Goal: Information Seeking & Learning: Check status

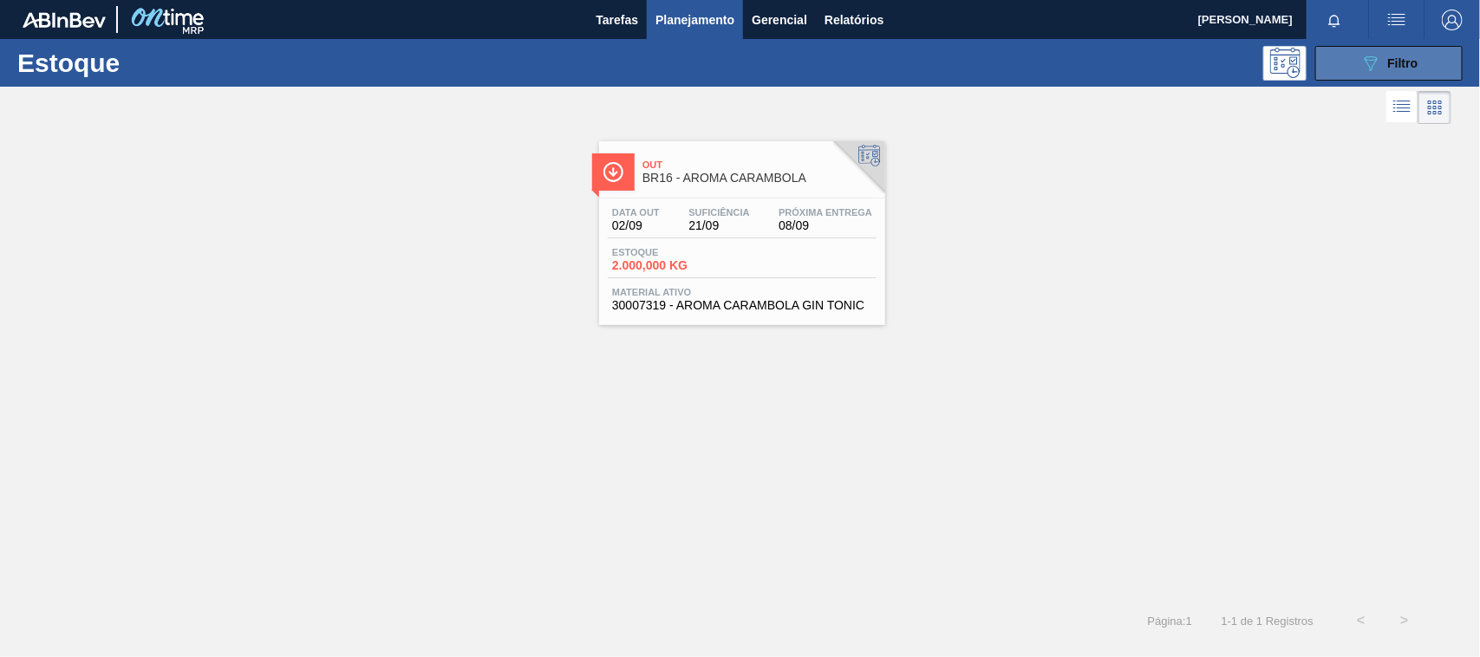
click at [1368, 62] on icon "089F7B8B-B2A5-4AFE-B5C0-19BA573D28AC" at bounding box center [1370, 63] width 21 height 21
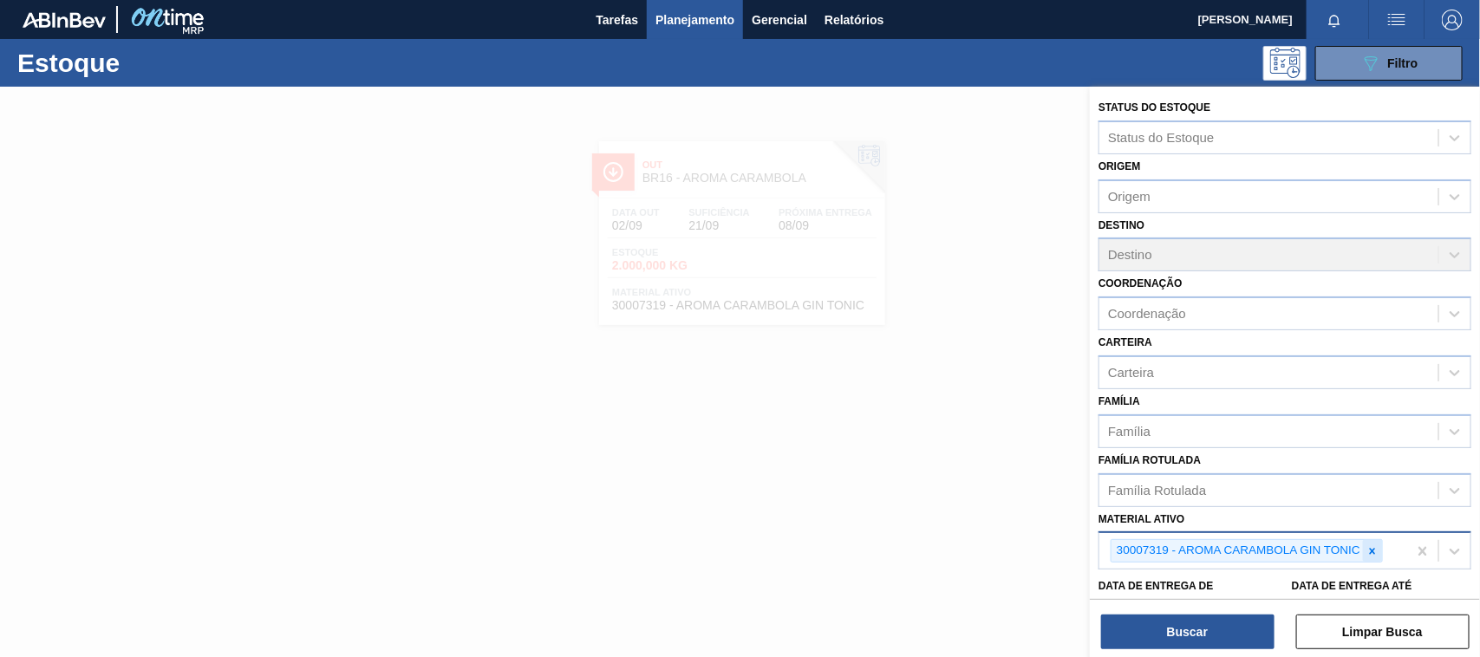
click at [1370, 549] on icon at bounding box center [1373, 551] width 6 height 6
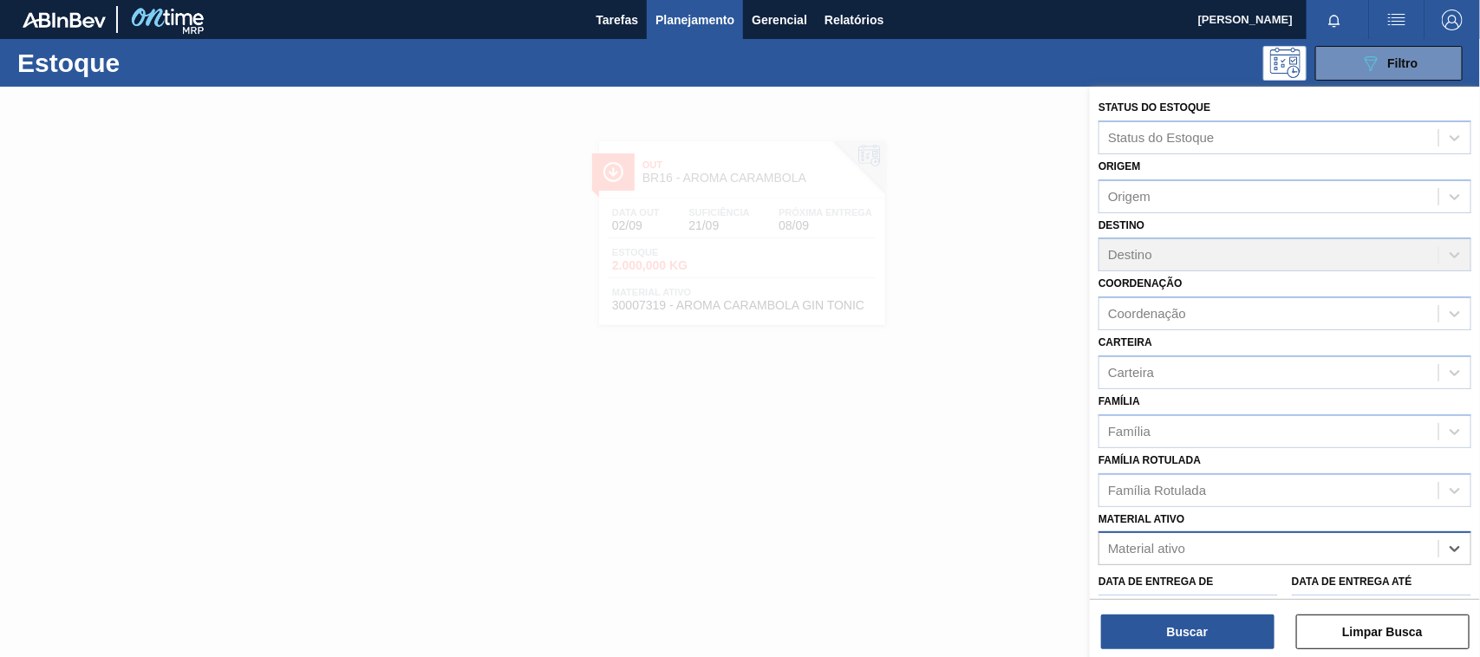
paste ativo "30034414"
type ativo "30034414"
click at [1173, 577] on div "30034414 - FILME CONTR 620X80 SENSES GARM 269ML" at bounding box center [1284, 592] width 373 height 32
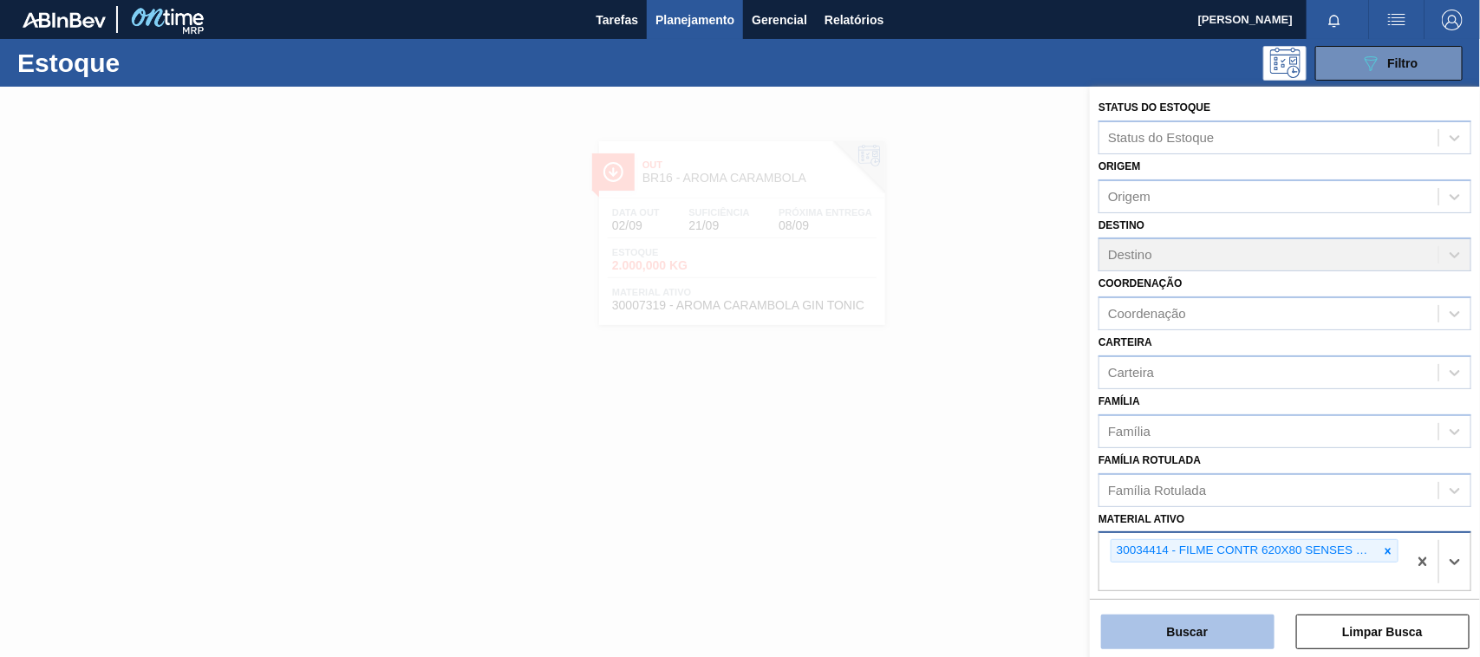
click at [1187, 626] on button "Buscar" at bounding box center [1187, 632] width 173 height 35
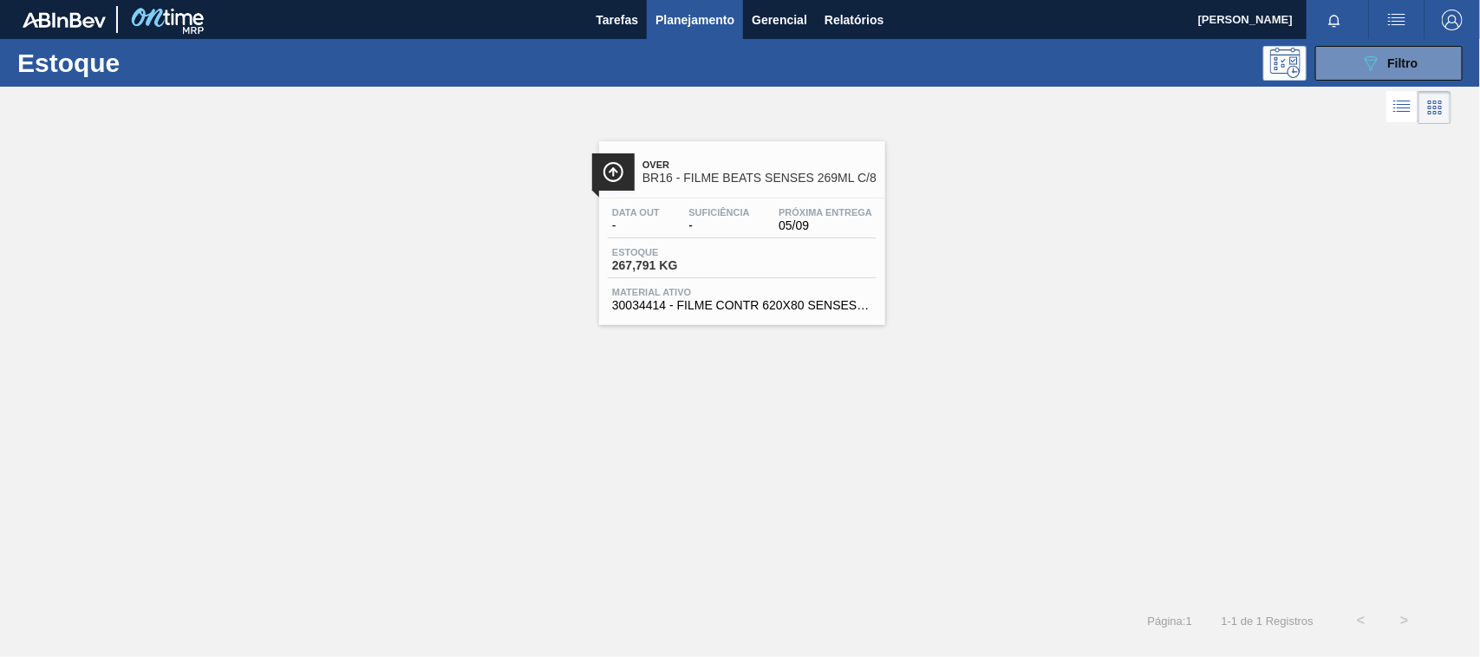
click at [786, 280] on div "Data out - Suficiência - Próxima Entrega 05/09 Estoque 267,791 KG Material ativ…" at bounding box center [742, 257] width 286 height 118
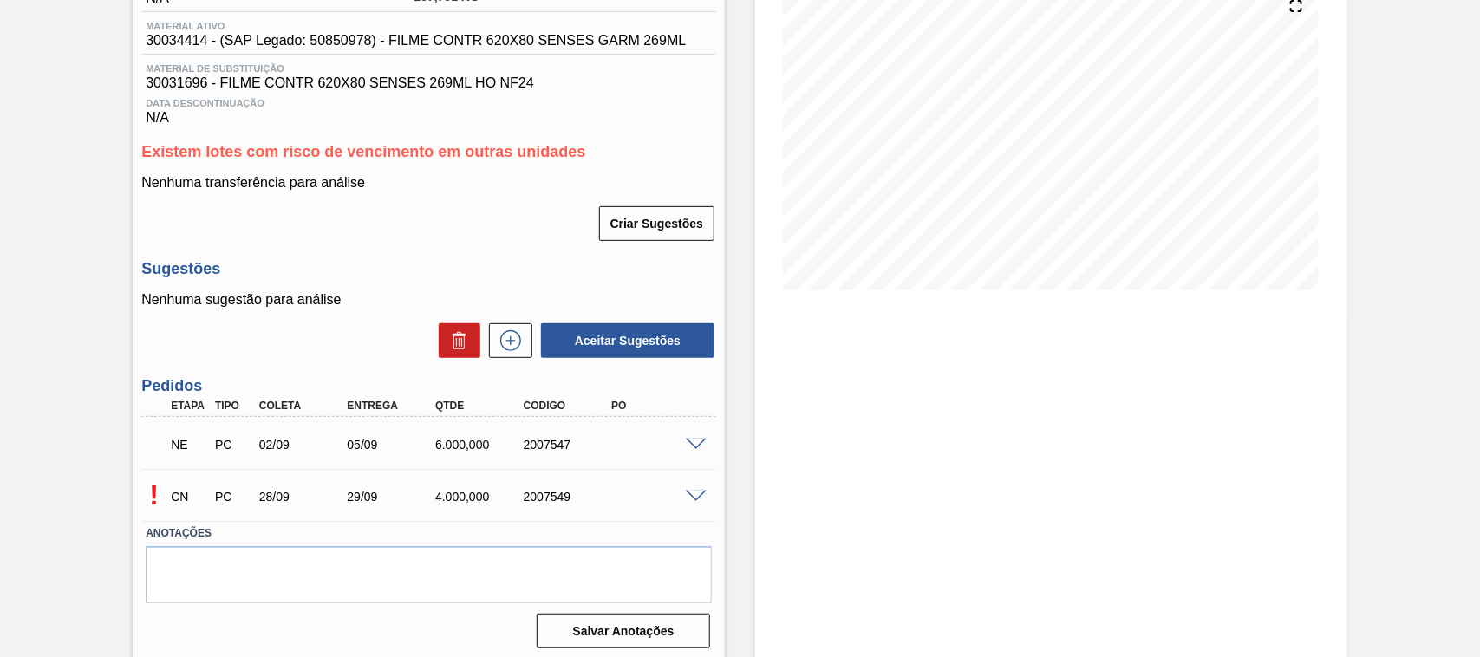
scroll to position [226, 0]
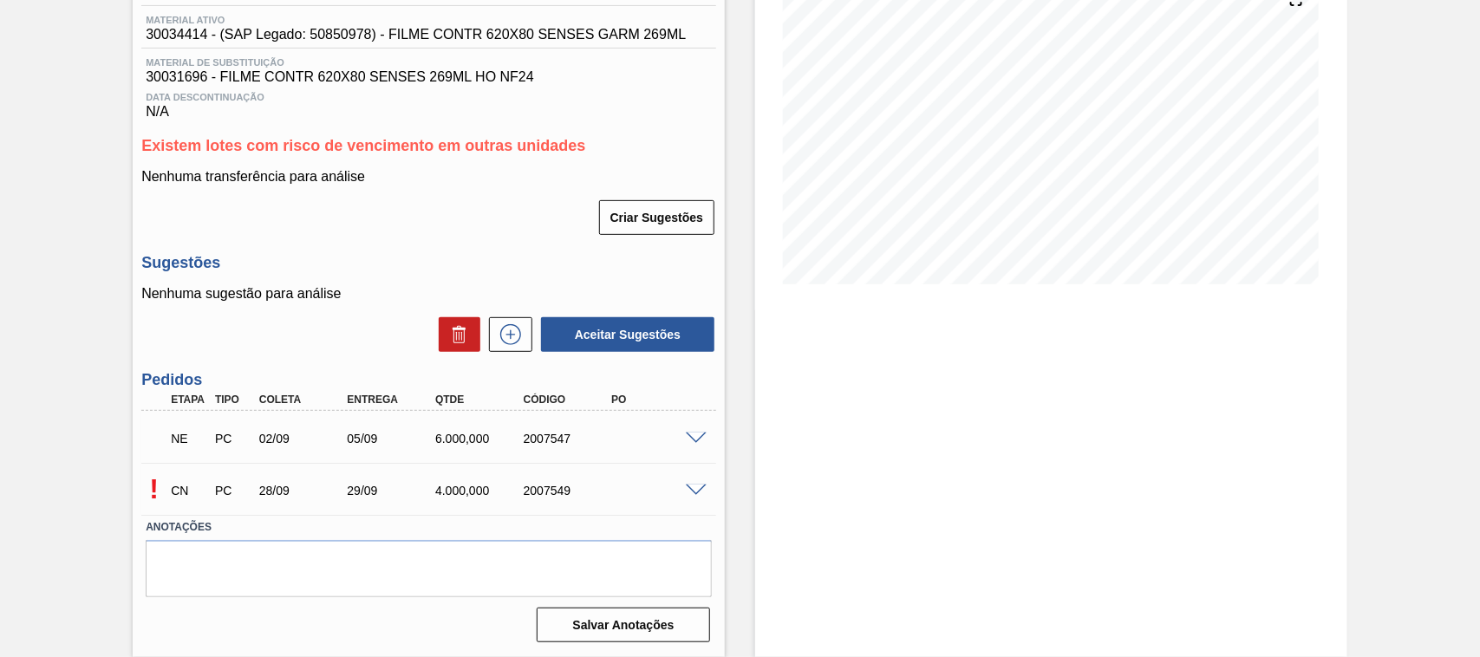
click at [687, 434] on span at bounding box center [696, 439] width 21 height 13
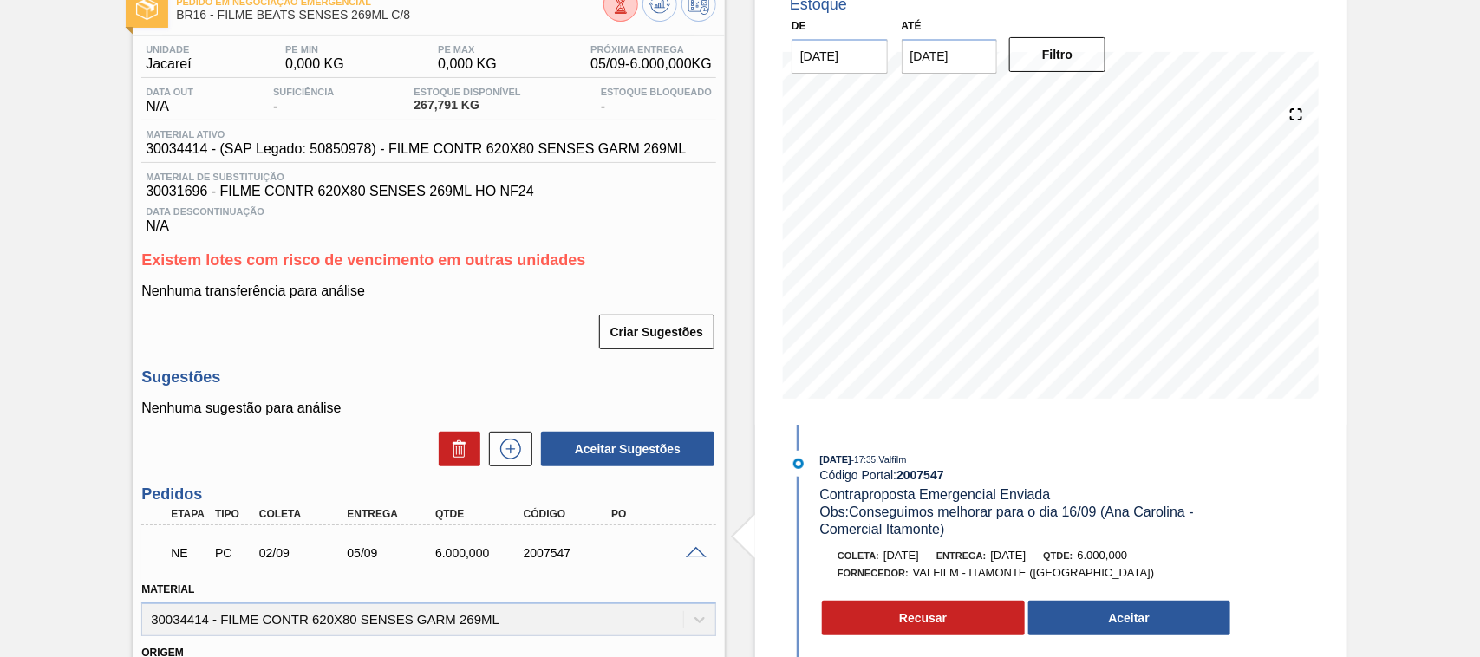
scroll to position [0, 0]
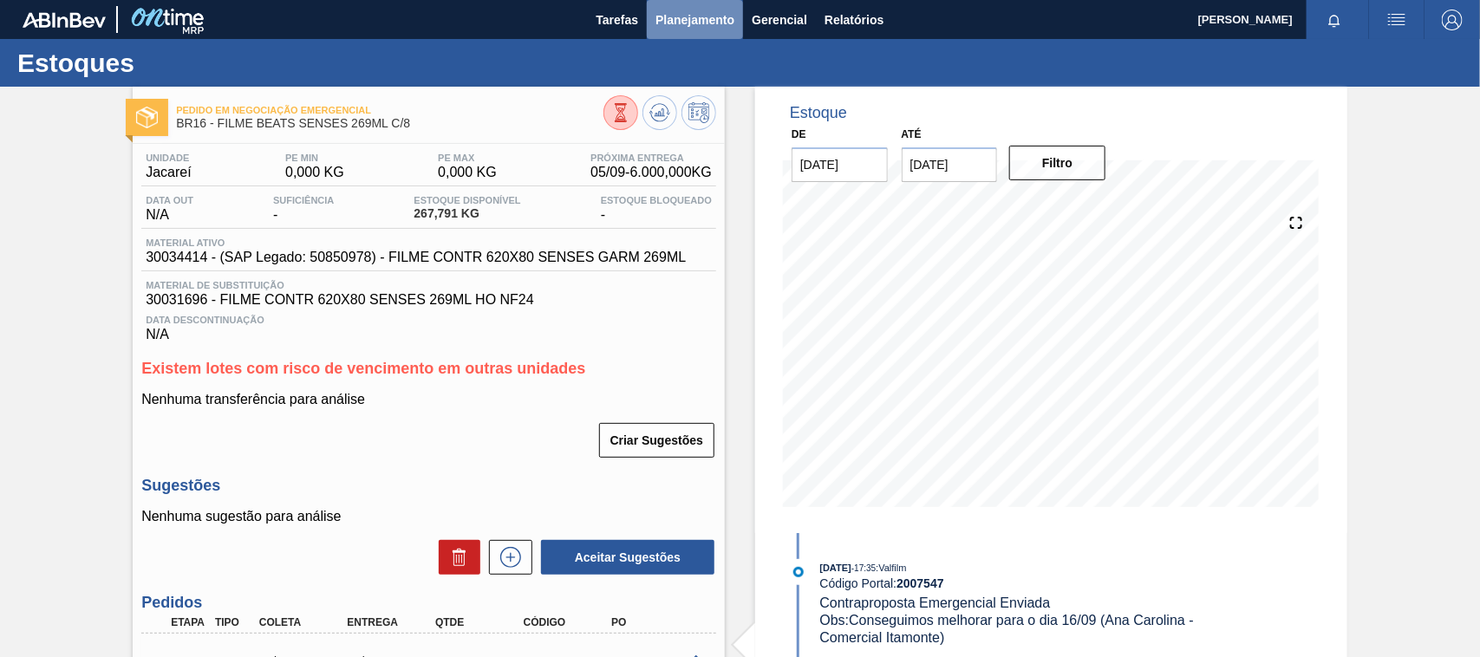
click at [692, 32] on button "Planejamento" at bounding box center [695, 19] width 96 height 39
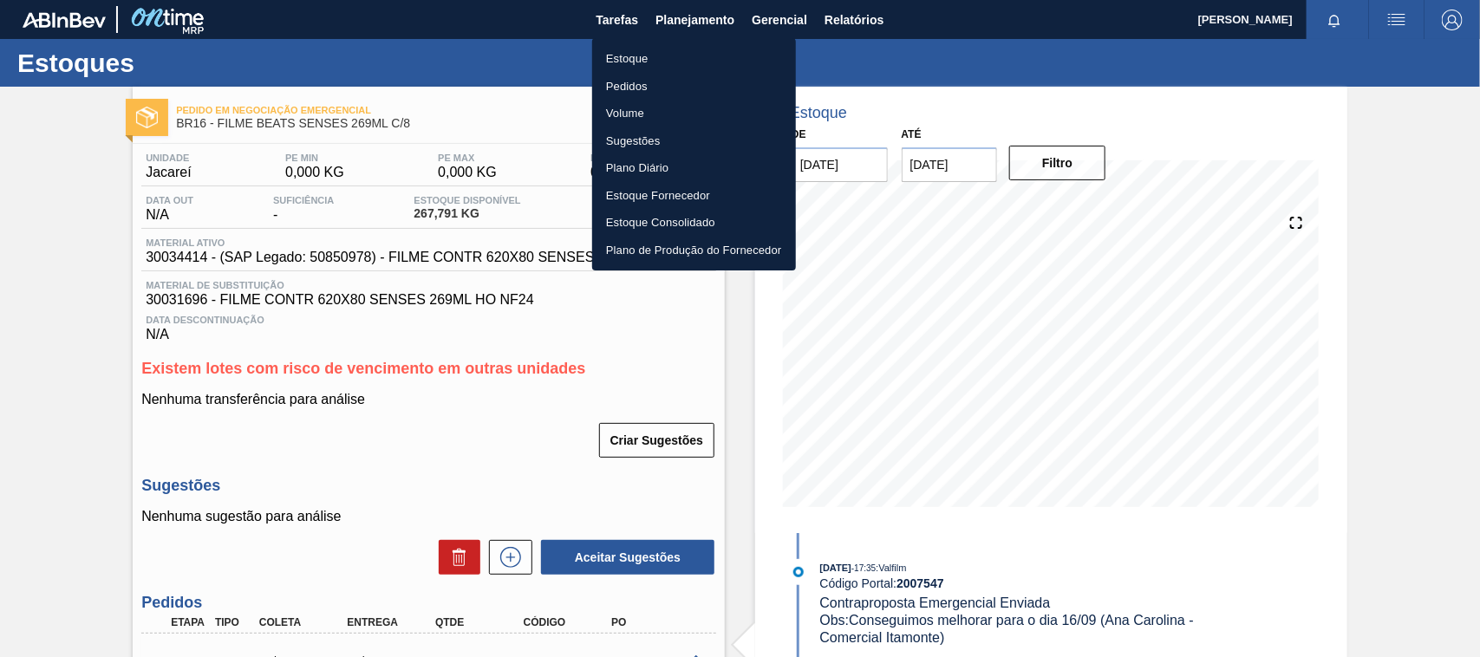
click at [631, 62] on li "Estoque" at bounding box center [694, 59] width 204 height 28
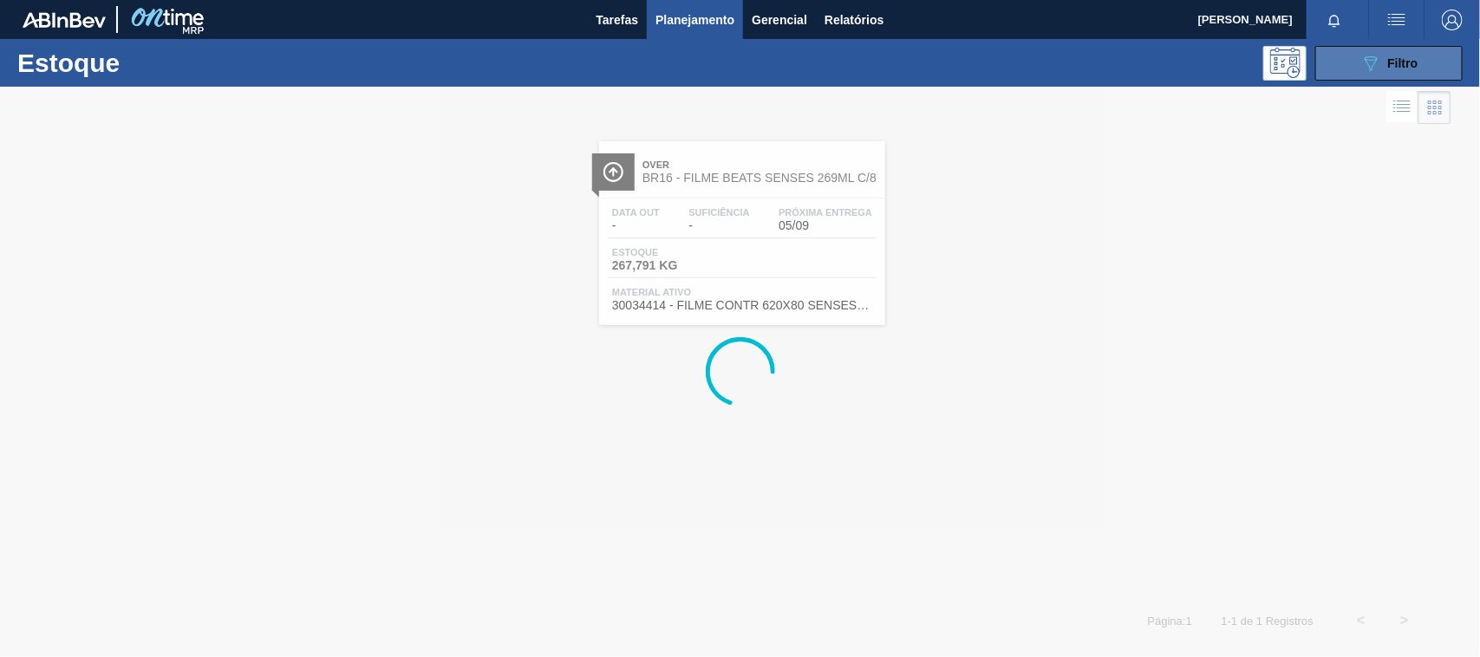
click at [1402, 54] on div "089F7B8B-B2A5-4AFE-B5C0-19BA573D28AC Filtro" at bounding box center [1389, 63] width 58 height 21
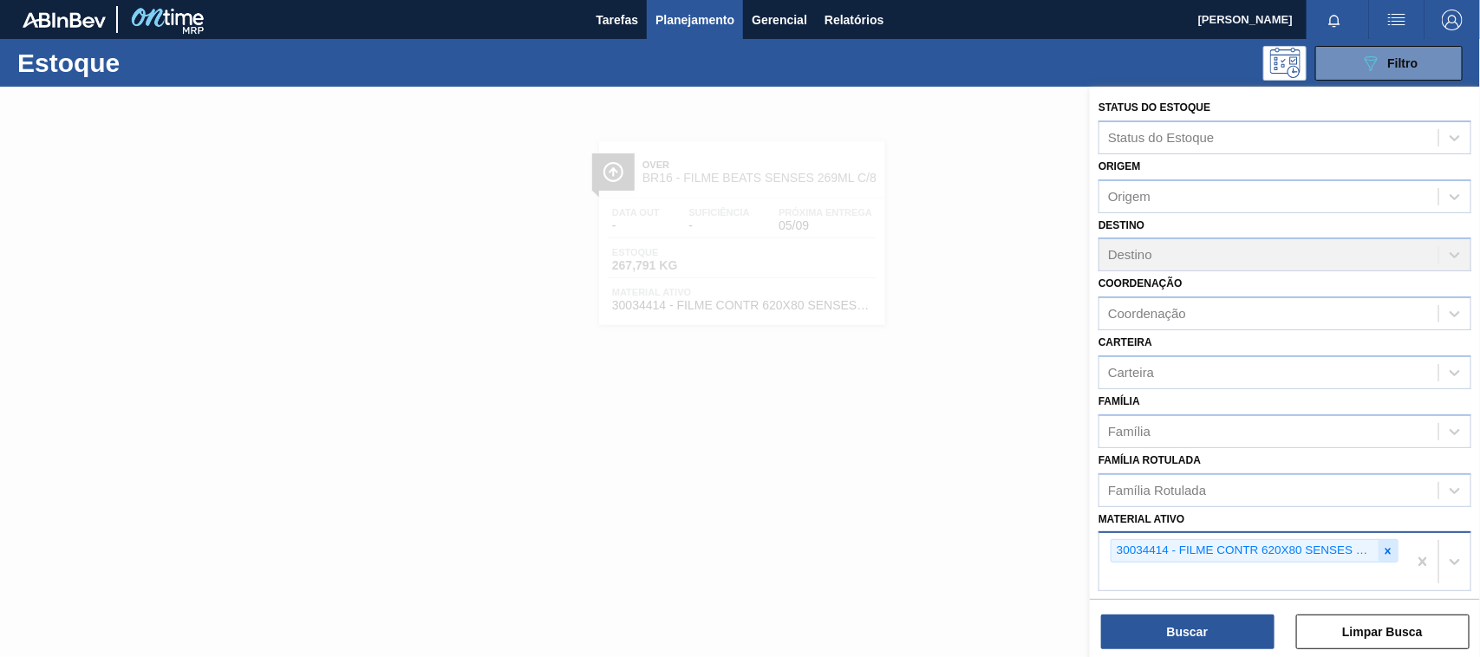
click at [1383, 551] on icon at bounding box center [1388, 551] width 12 height 12
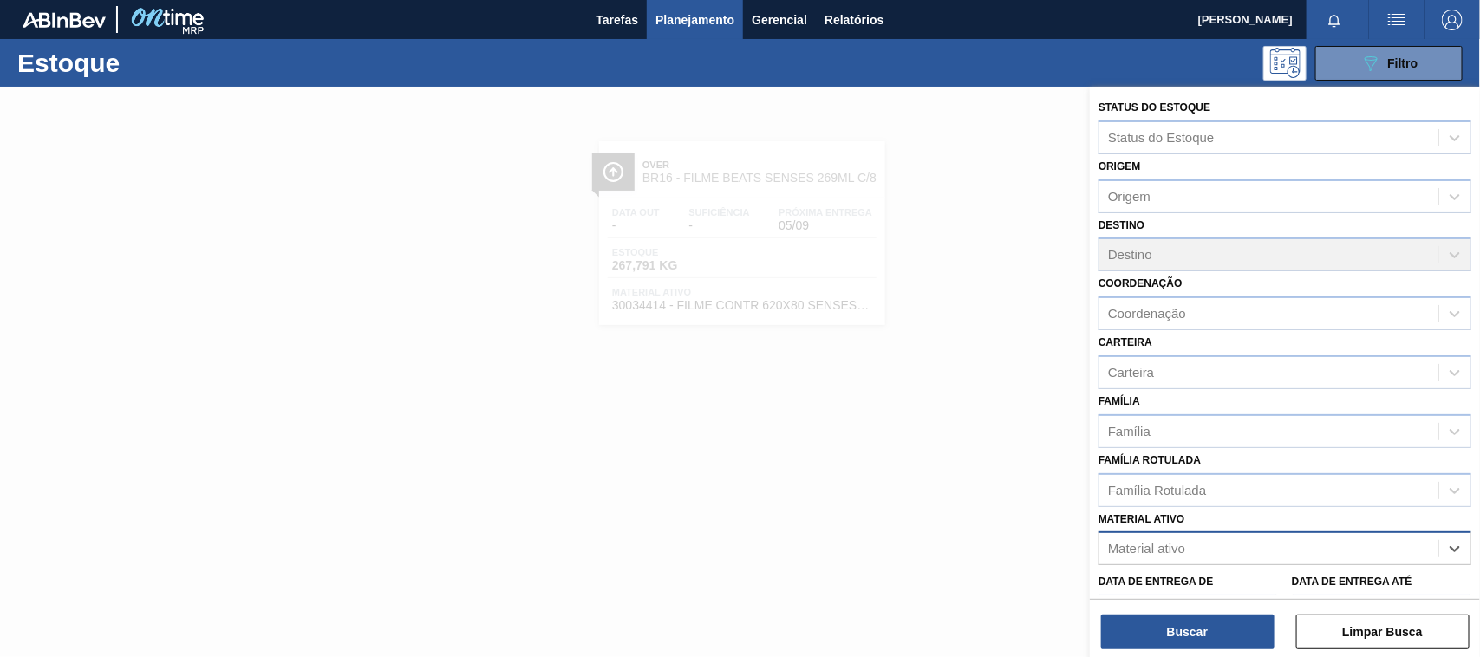
paste ativo "30007319"
type ativo "30007319"
click at [1213, 586] on div "30007319 - AROMA CARAMBOLA GIN TONIC" at bounding box center [1284, 592] width 373 height 32
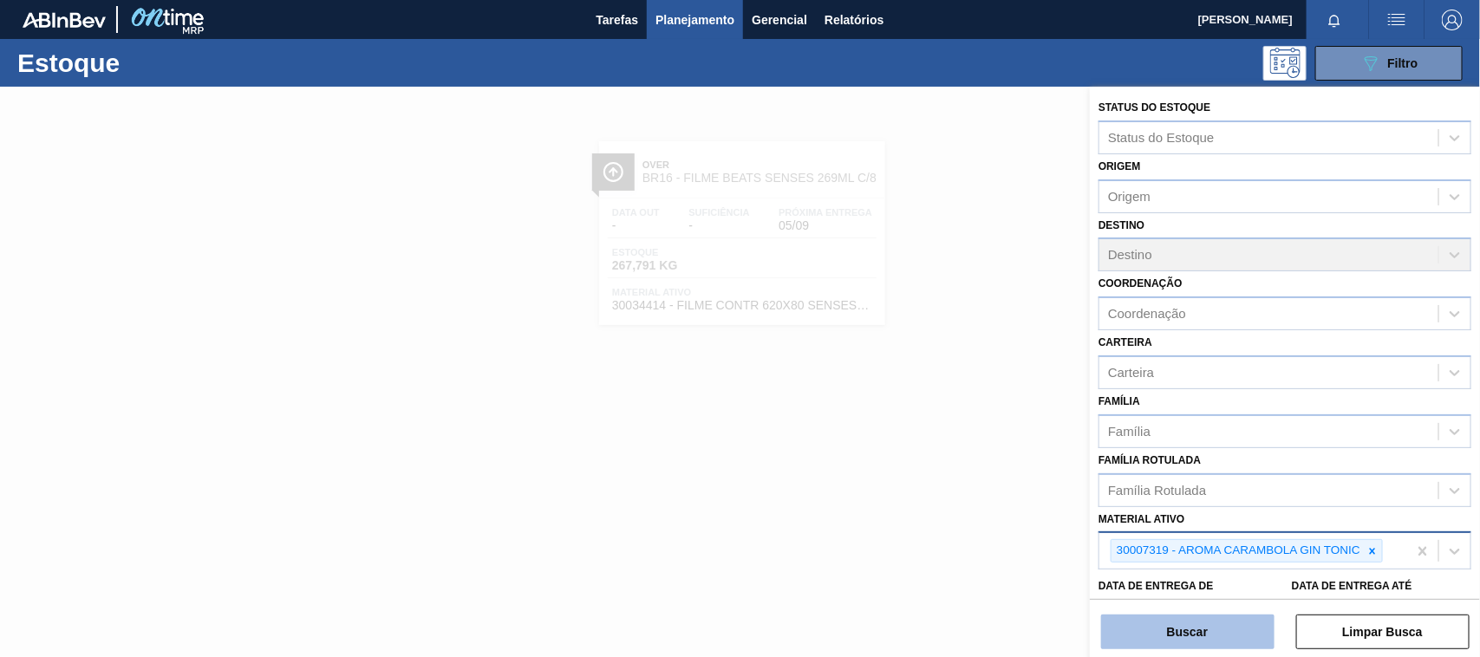
click at [1210, 627] on button "Buscar" at bounding box center [1187, 632] width 173 height 35
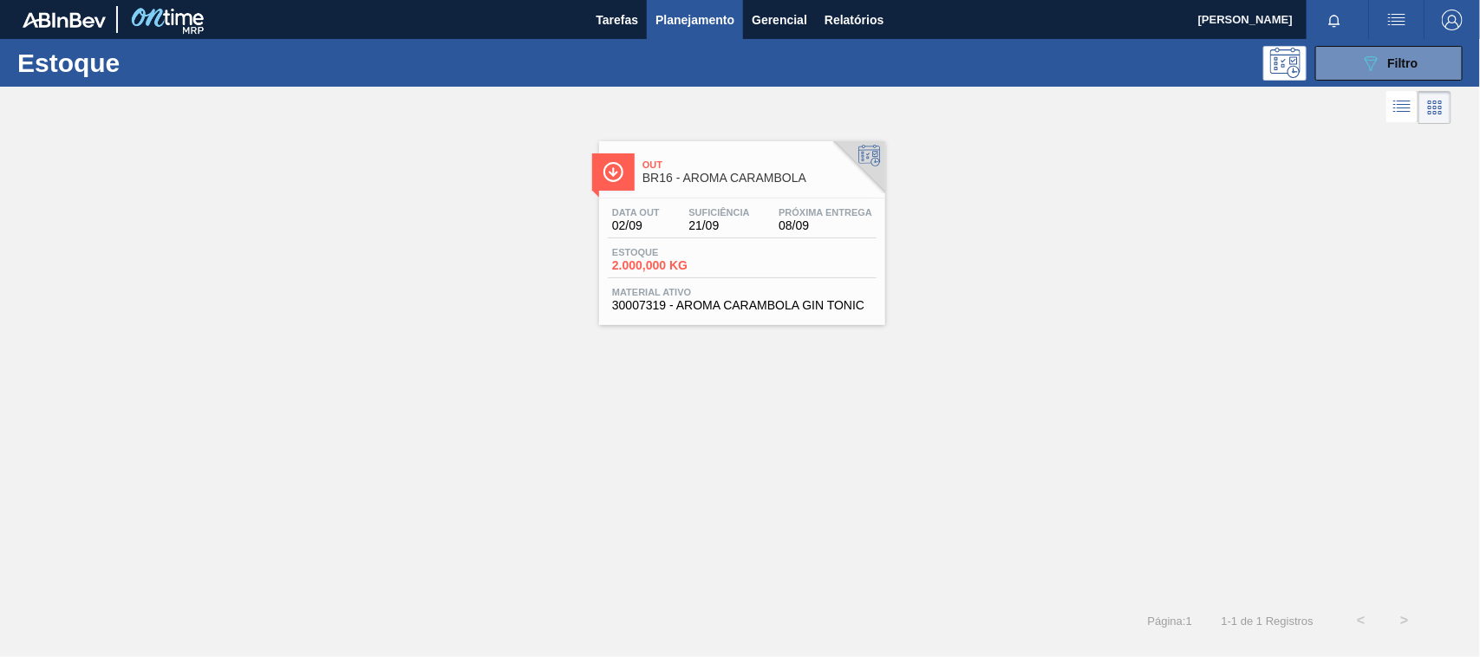
click at [768, 271] on div "Estoque 2.000,000 KG" at bounding box center [742, 262] width 269 height 31
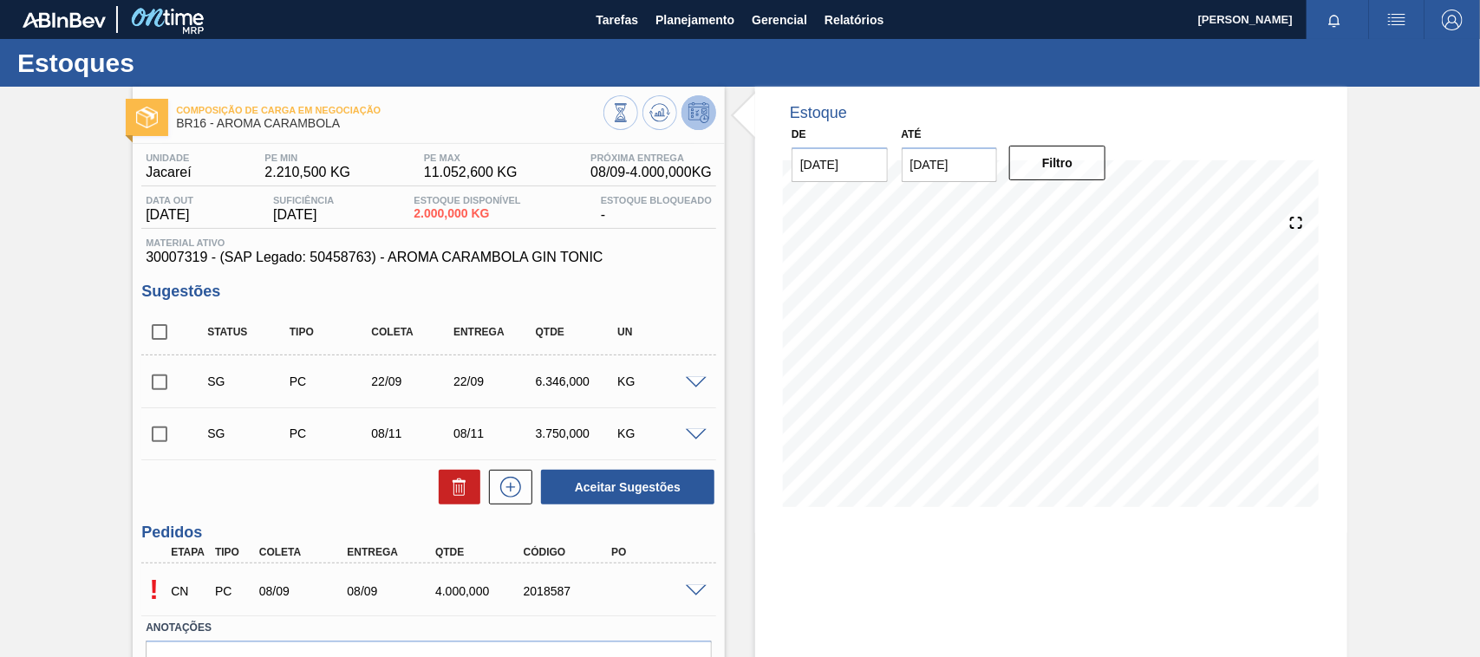
click at [690, 595] on span at bounding box center [696, 591] width 21 height 13
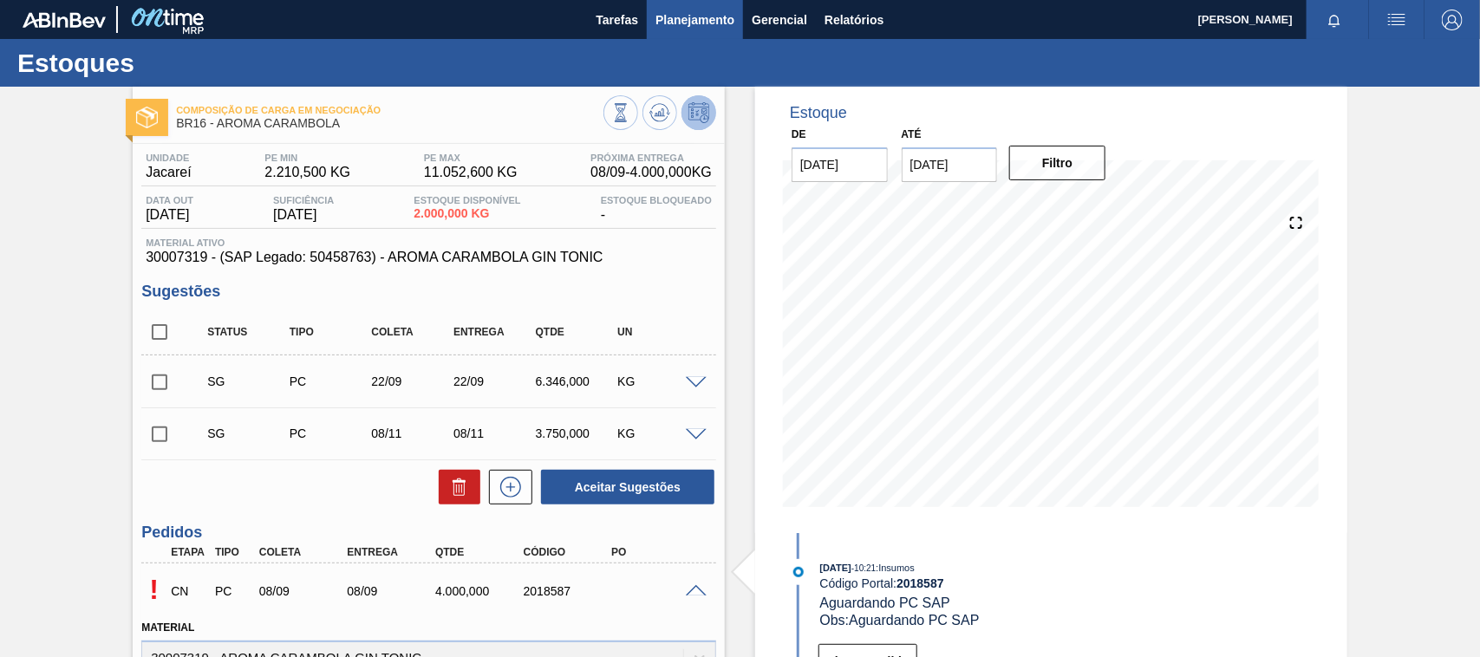
click at [679, 24] on span "Planejamento" at bounding box center [694, 20] width 79 height 21
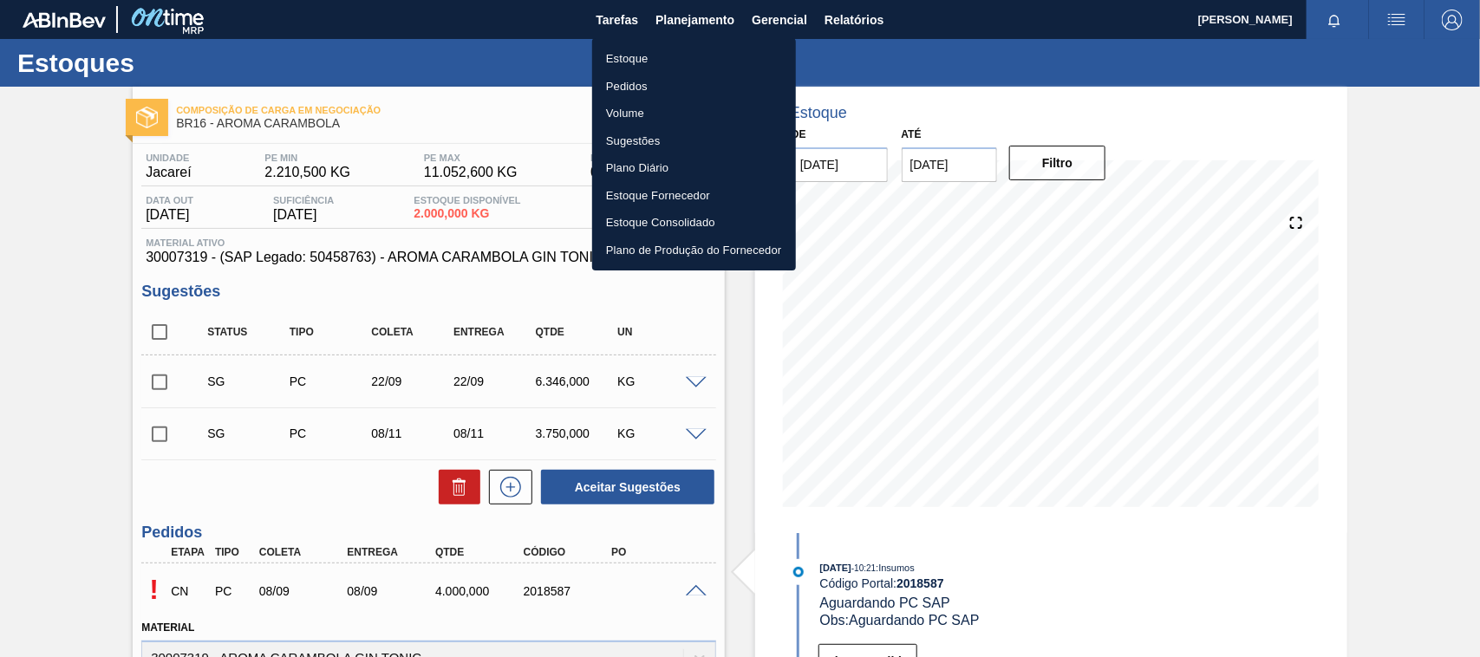
click at [642, 61] on li "Estoque" at bounding box center [694, 59] width 204 height 28
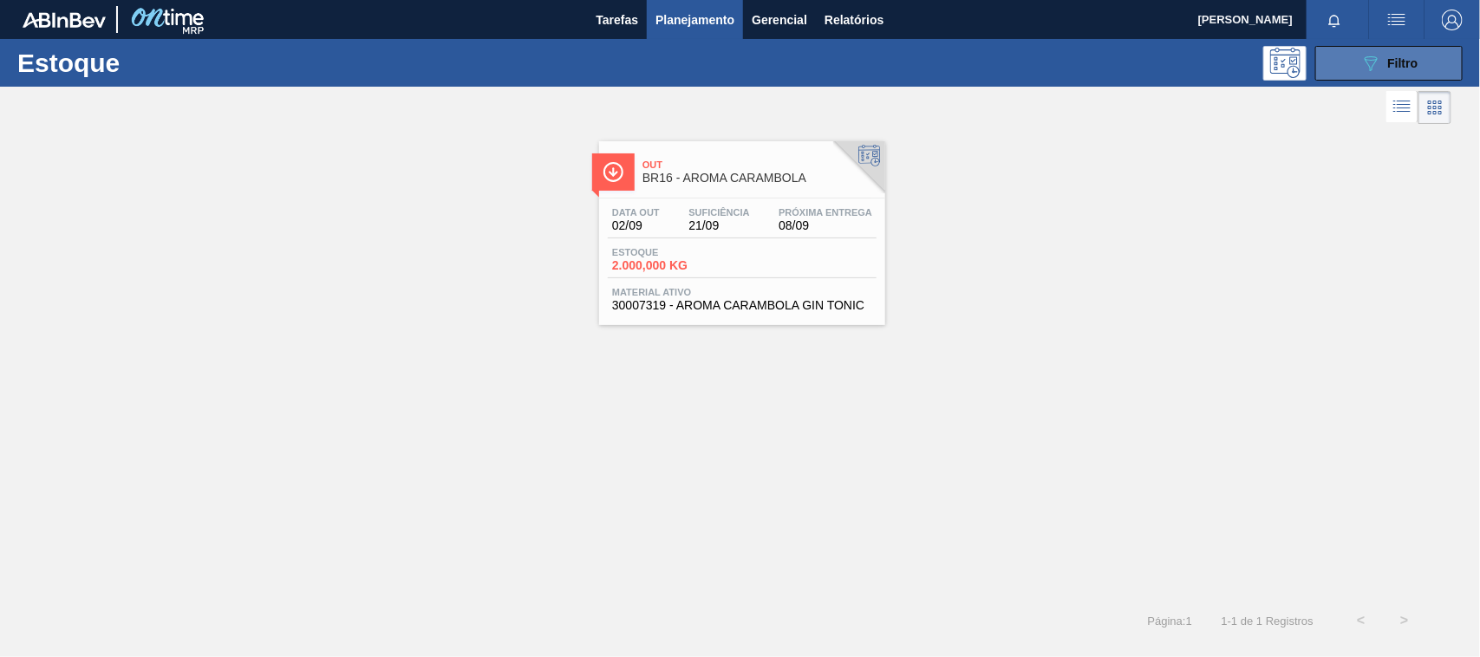
click at [1392, 56] on span "Filtro" at bounding box center [1403, 63] width 30 height 14
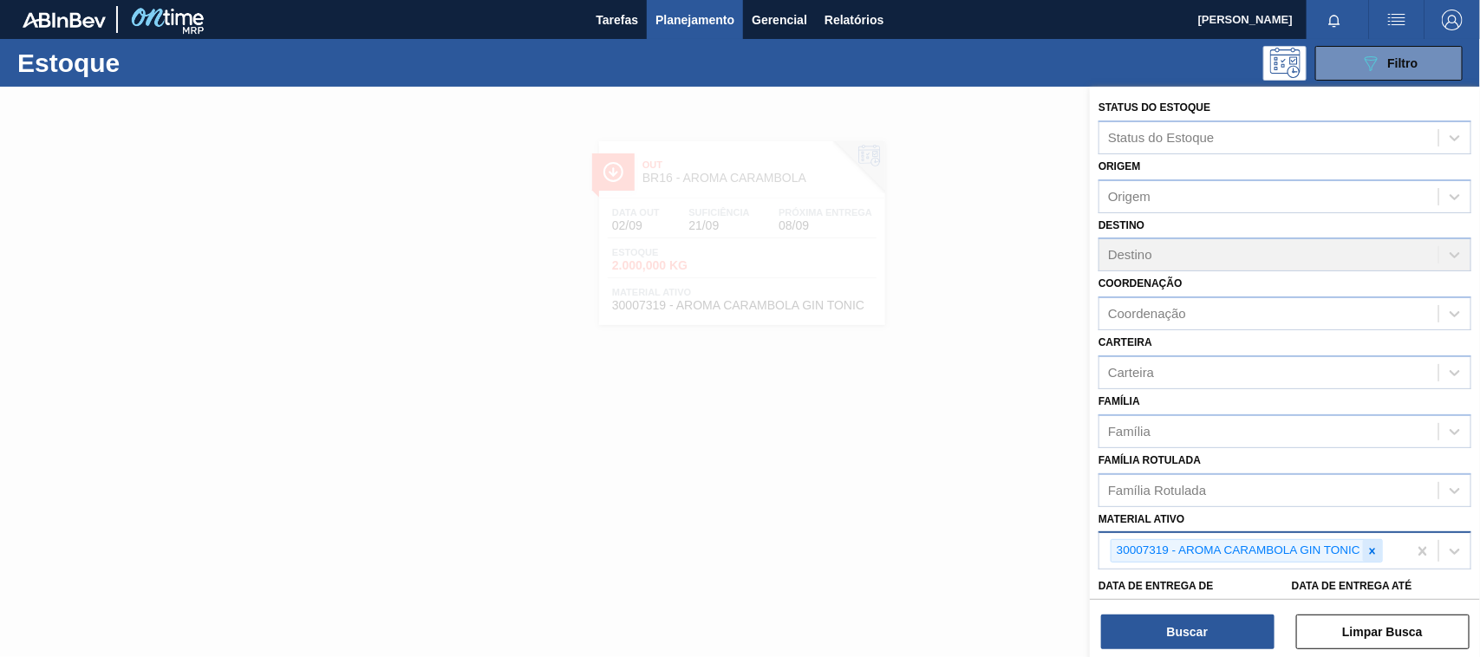
click at [1370, 552] on icon at bounding box center [1372, 551] width 12 height 12
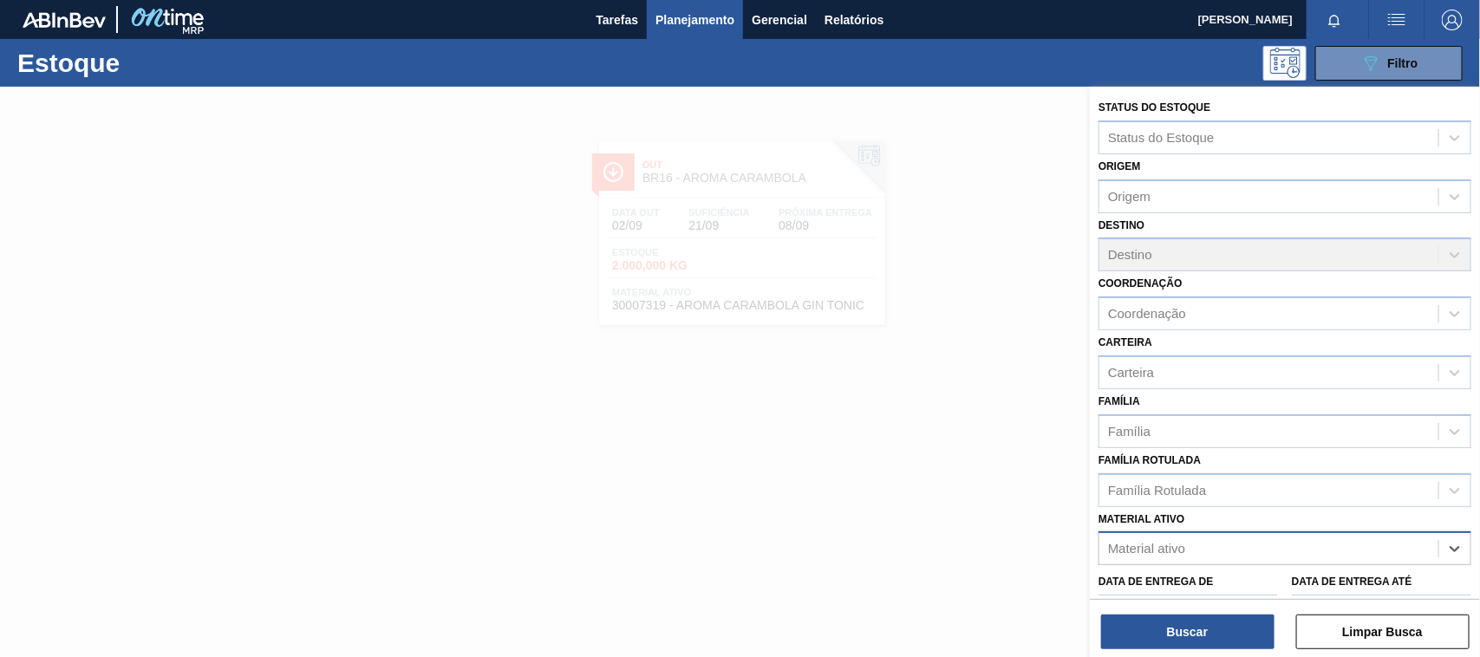
paste ativo "30033729"
type ativo "30033729"
drag, startPoint x: 1168, startPoint y: 573, endPoint x: 1168, endPoint y: 613, distance: 39.9
click at [1168, 576] on div "30033729 - FILME CONT 620X80 GT 269ML C 8 NIV25" at bounding box center [1284, 592] width 373 height 32
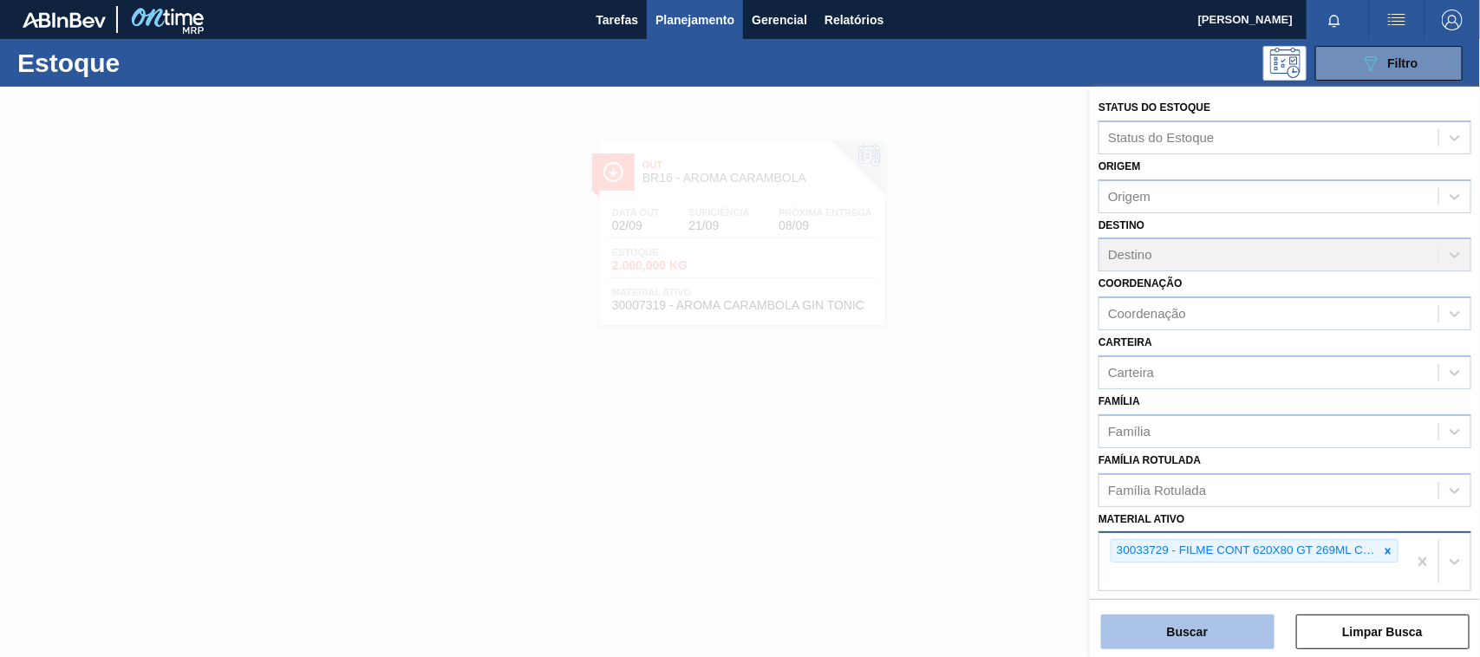
click at [1171, 640] on button "Buscar" at bounding box center [1187, 632] width 173 height 35
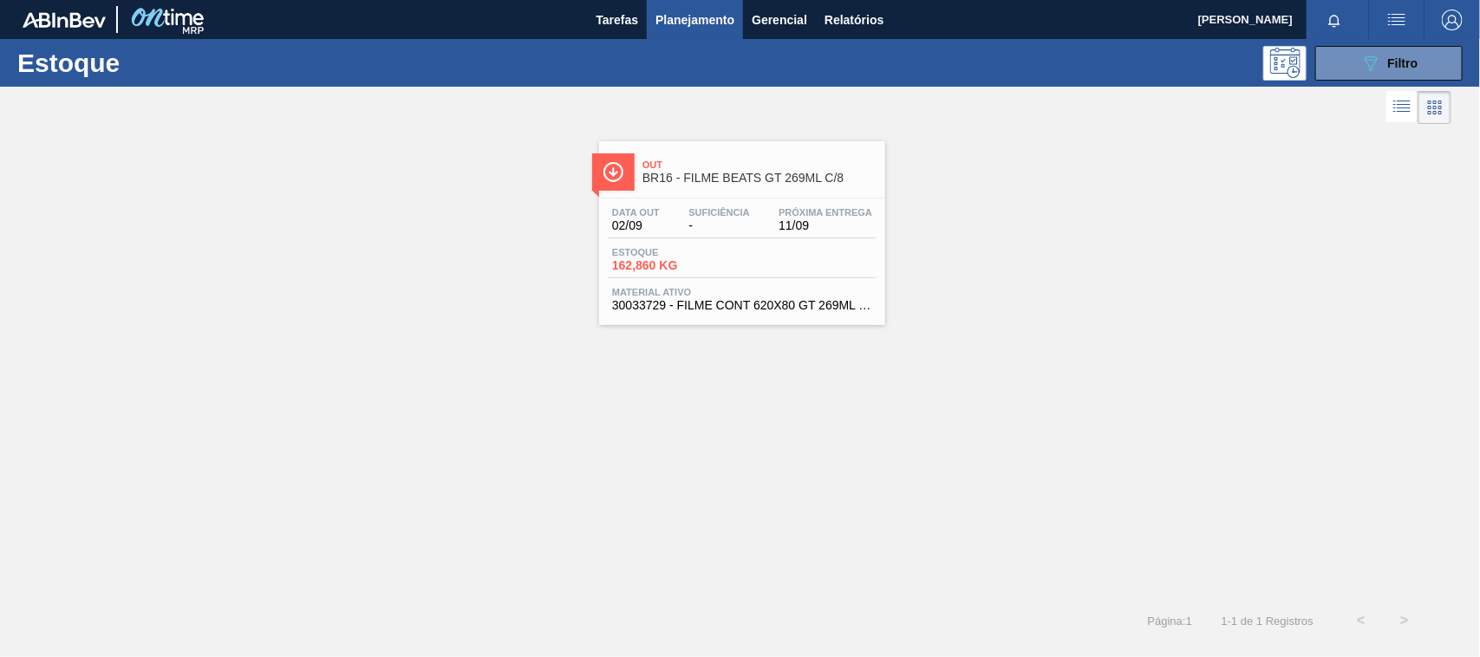
click at [764, 278] on div "Estoque 162,860 KG" at bounding box center [742, 262] width 269 height 31
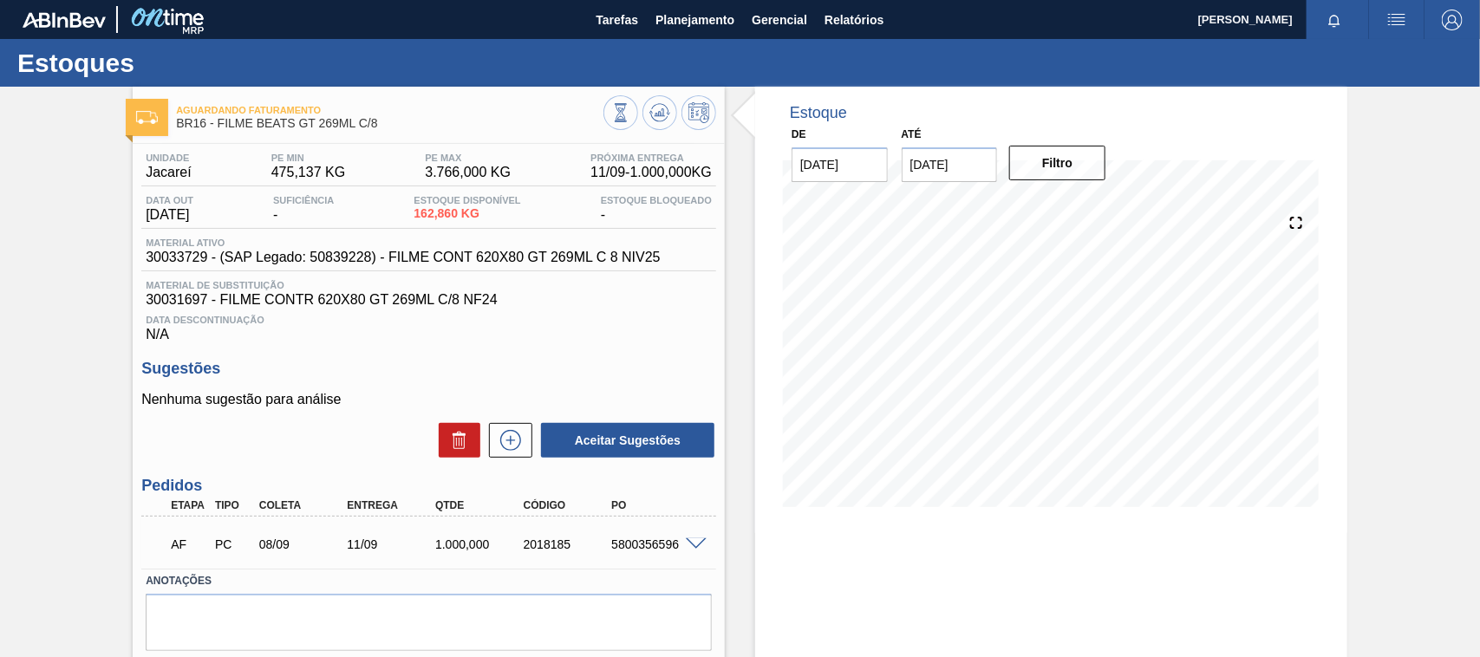
click at [702, 546] on span at bounding box center [696, 544] width 21 height 13
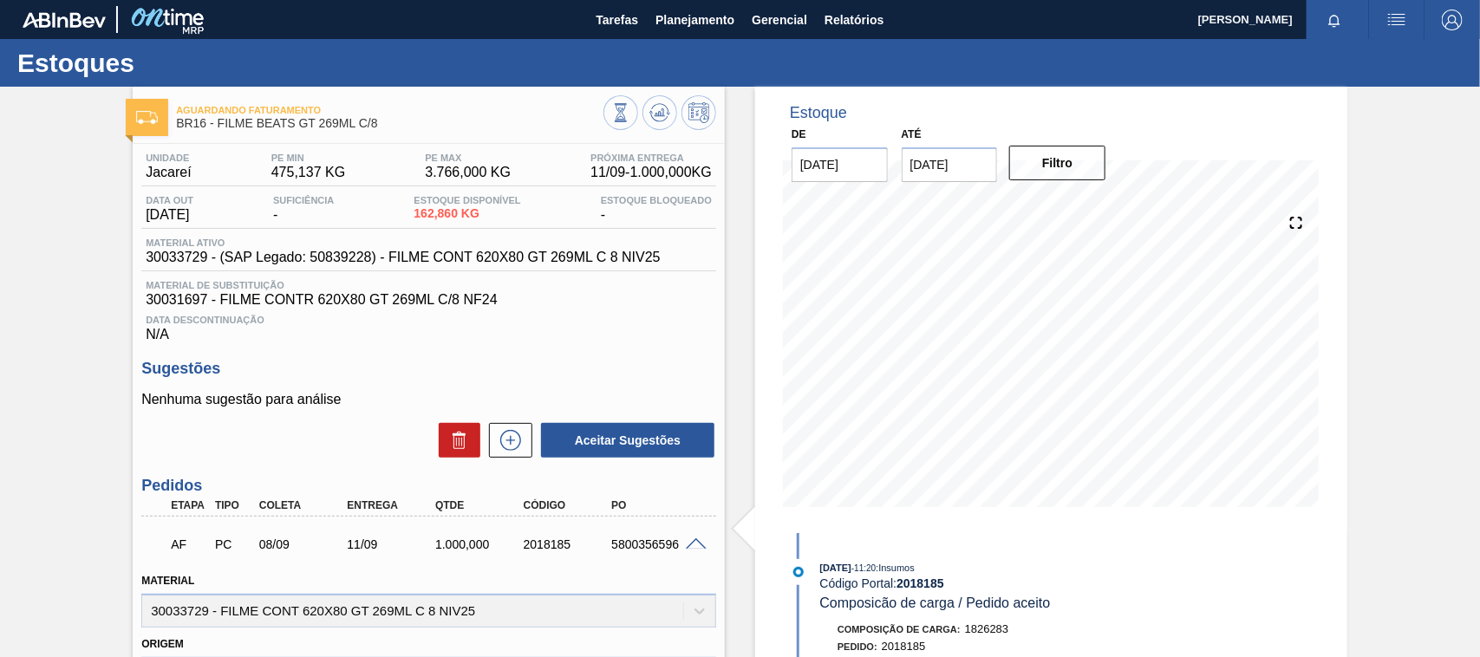
scroll to position [108, 0]
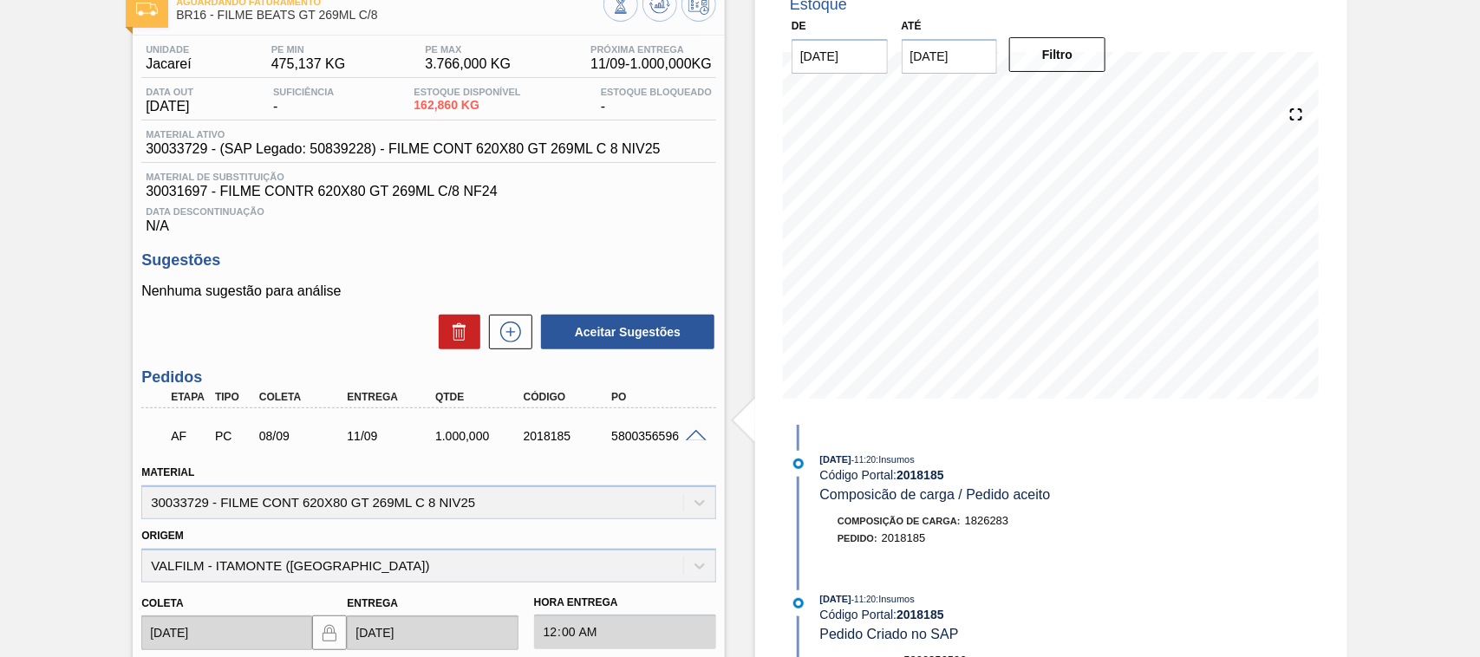
click at [264, 439] on div "08/09" at bounding box center [304, 436] width 98 height 14
drag, startPoint x: 179, startPoint y: 422, endPoint x: 188, endPoint y: 425, distance: 9.0
click at [188, 425] on div "AF" at bounding box center [188, 436] width 45 height 38
drag, startPoint x: 162, startPoint y: 435, endPoint x: 10, endPoint y: 442, distance: 151.8
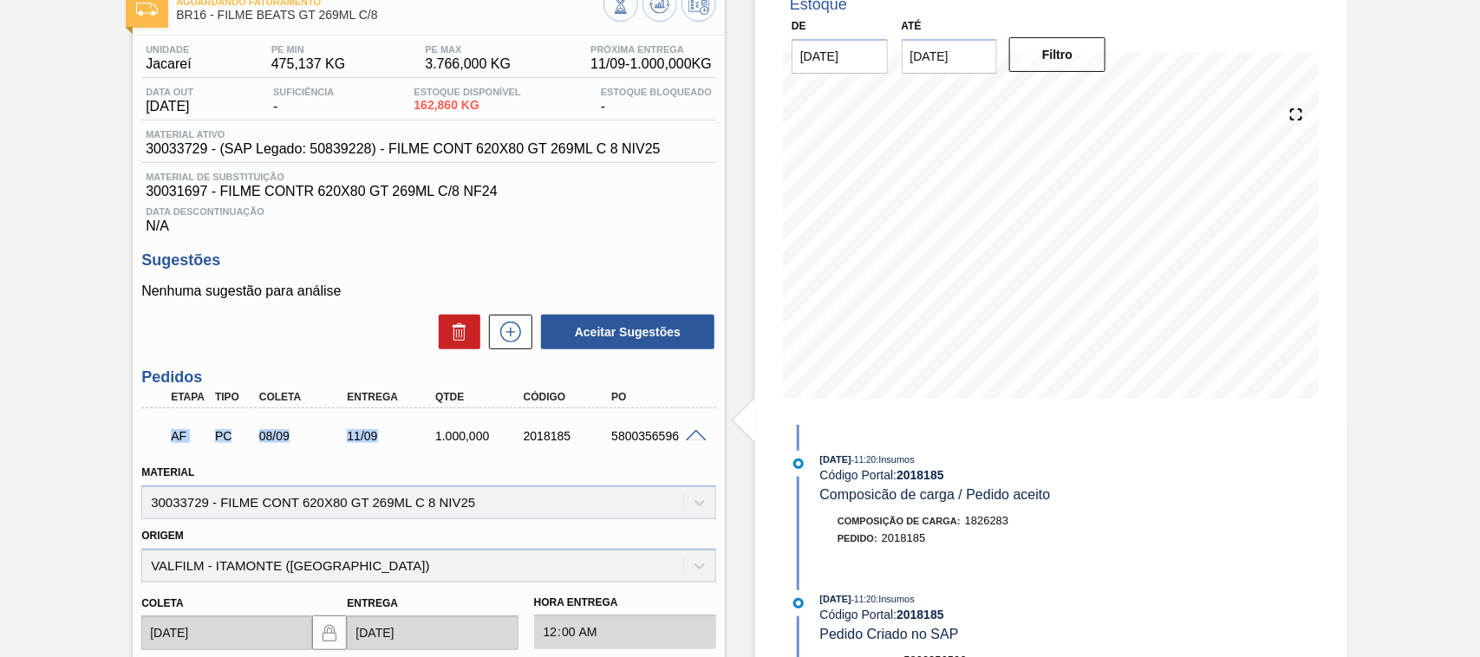
click at [410, 442] on div "AF PC 08/09 11/09 1.000,000 2018185 5800356596" at bounding box center [423, 434] width 529 height 35
click at [343, 469] on div "Material 30033729 - FILME CONT 620X80 GT 269ML C 8 NIV25" at bounding box center [428, 489] width 575 height 59
